Goal: Navigation & Orientation: Find specific page/section

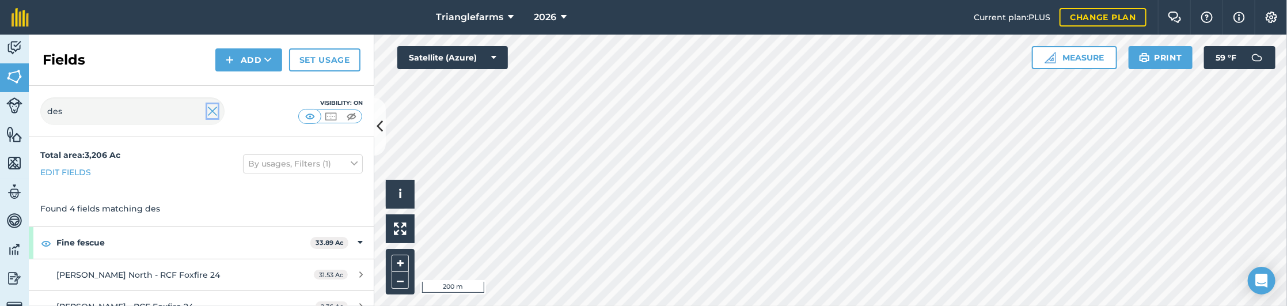
click at [211, 113] on img at bounding box center [212, 111] width 10 height 14
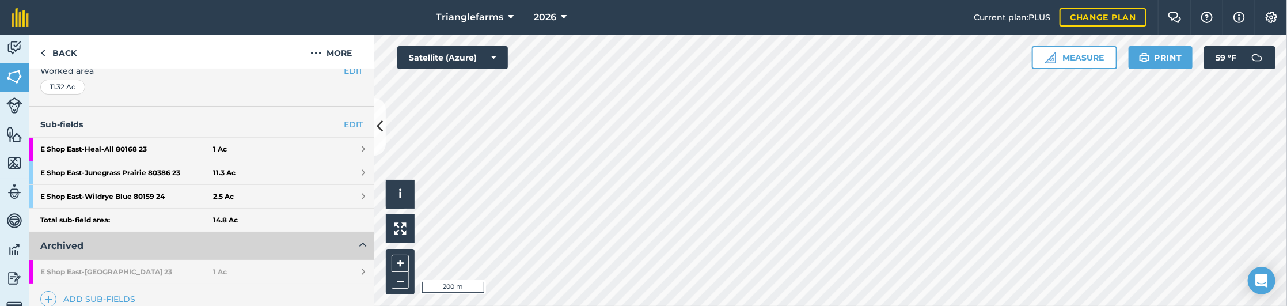
scroll to position [262, 0]
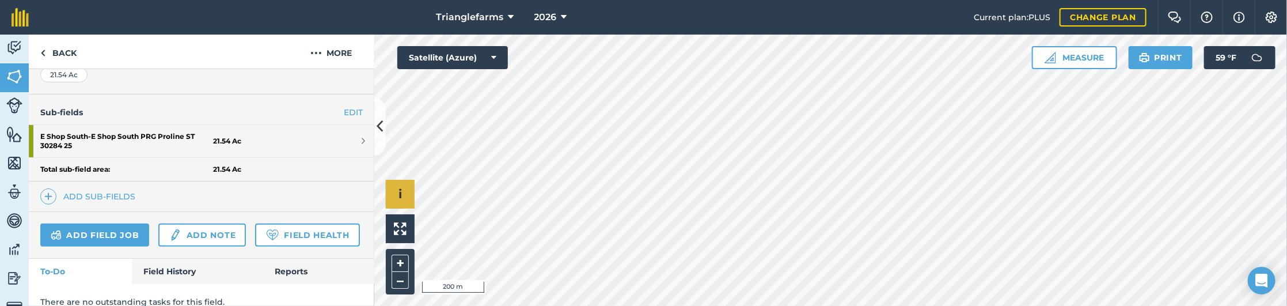
scroll to position [263, 0]
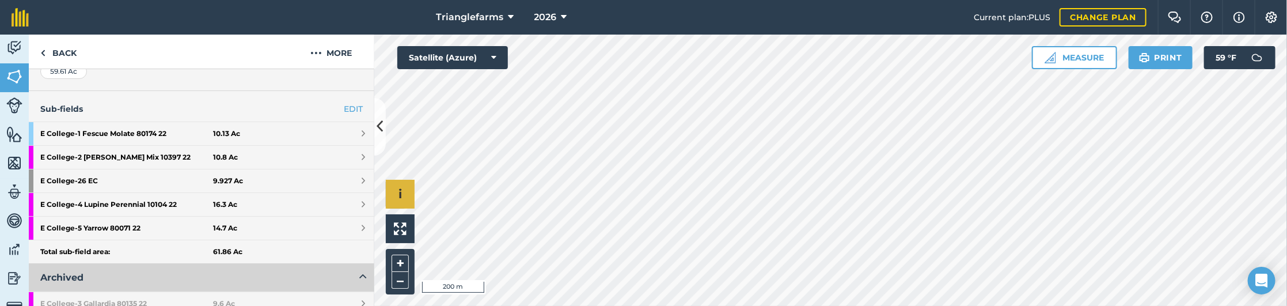
scroll to position [262, 0]
